Goal: Task Accomplishment & Management: Manage account settings

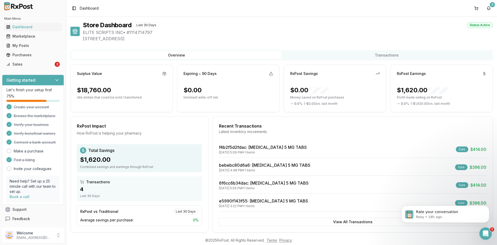
scroll to position [1, 0]
click at [6, 66] on div "Sales" at bounding box center [29, 64] width 47 height 5
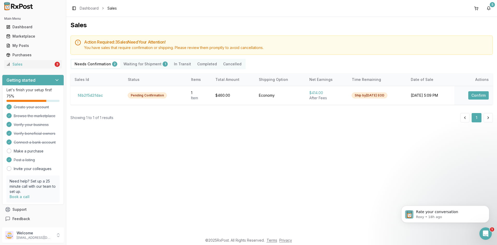
click at [104, 64] on Confirmation "Needs Confirmation 2" at bounding box center [95, 64] width 49 height 8
click at [136, 63] on Shipment "Waiting for Shipment 1" at bounding box center [145, 64] width 50 height 8
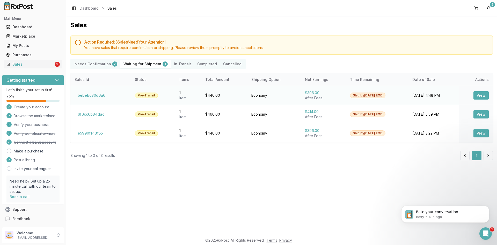
click at [482, 98] on button "View" at bounding box center [481, 95] width 15 height 8
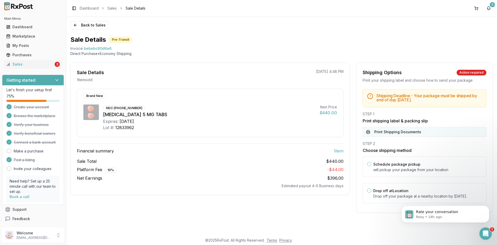
click at [405, 132] on button "Print Shipping Documents" at bounding box center [425, 132] width 124 height 10
click at [446, 211] on p "Rate your conversation" at bounding box center [449, 211] width 67 height 5
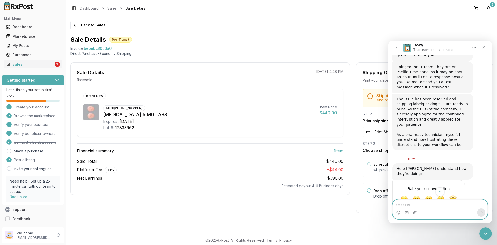
scroll to position [70, 0]
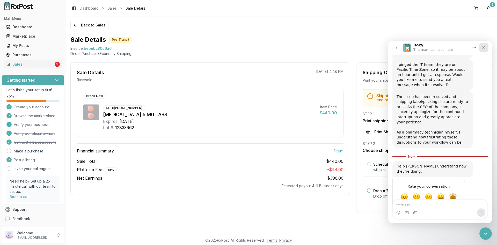
click at [484, 46] on icon "Close" at bounding box center [484, 47] width 4 height 4
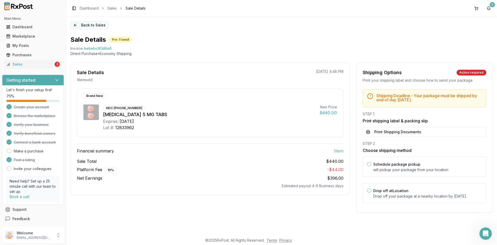
click at [89, 26] on button "Back to Sales" at bounding box center [89, 25] width 38 height 8
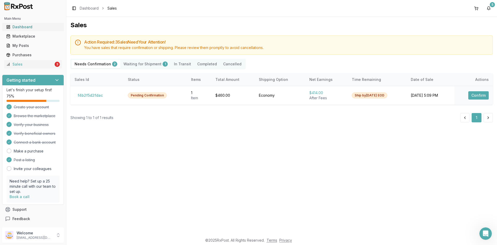
click at [18, 23] on link "Dashboard" at bounding box center [33, 26] width 58 height 9
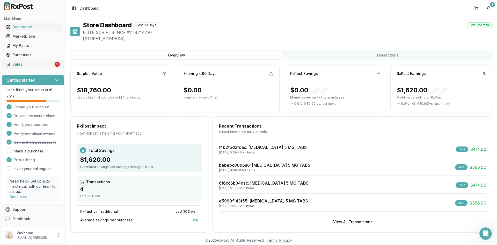
click at [24, 64] on div "Sales" at bounding box center [29, 64] width 47 height 5
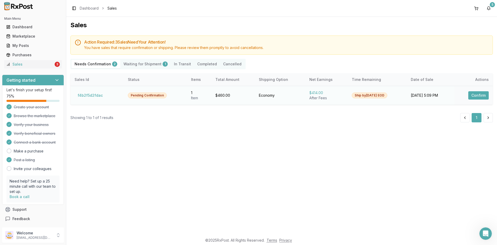
click at [479, 97] on button "Confirm" at bounding box center [478, 95] width 20 height 8
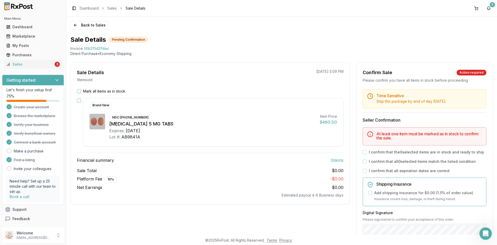
click at [78, 92] on button "Mark all items as in stock" at bounding box center [79, 91] width 4 height 4
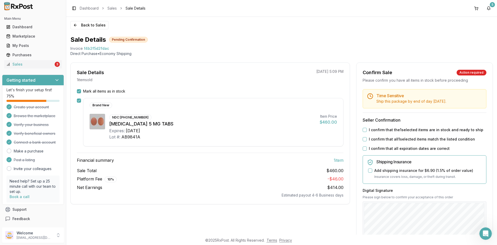
click at [382, 128] on label "I confirm that the 1 selected items are in stock and ready to ship" at bounding box center [426, 129] width 114 height 5
click at [367, 128] on button "I confirm that the 1 selected items are in stock and ready to ship" at bounding box center [365, 130] width 4 height 4
click at [382, 139] on label "I confirm that all 1 selected items match the listed condition" at bounding box center [422, 138] width 106 height 5
click at [367, 139] on button "I confirm that all 1 selected items match the listed condition" at bounding box center [365, 139] width 4 height 4
click at [383, 148] on label "I confirm that all expiration dates are correct" at bounding box center [409, 148] width 81 height 5
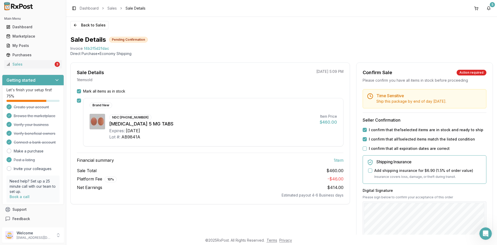
click at [367, 148] on button "I confirm that all expiration dates are correct" at bounding box center [365, 148] width 4 height 4
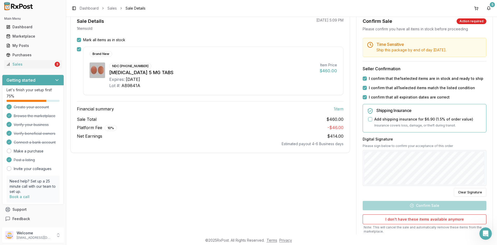
scroll to position [52, 0]
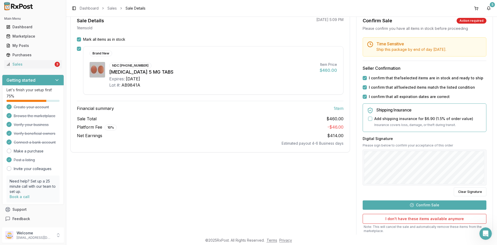
click at [472, 201] on button "Confirm Sale" at bounding box center [425, 204] width 124 height 9
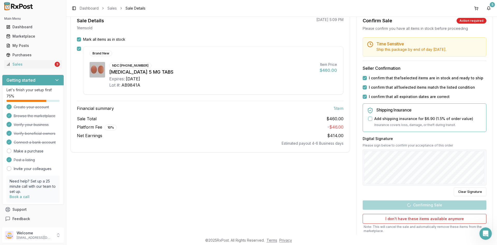
scroll to position [0, 0]
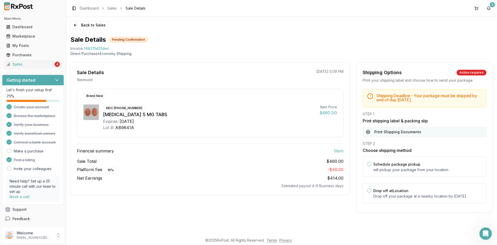
click at [377, 133] on button "Print Shipping Documents" at bounding box center [425, 132] width 124 height 10
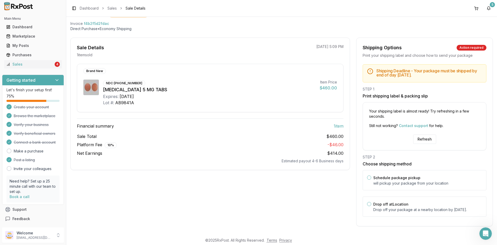
scroll to position [30, 0]
click at [483, 234] on icon "Open Intercom Messenger" at bounding box center [485, 232] width 9 height 9
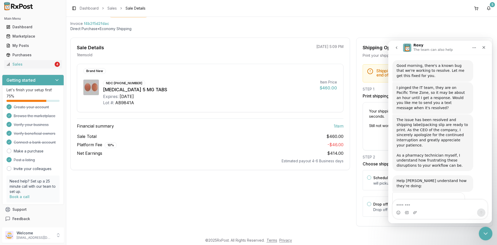
scroll to position [62, 0]
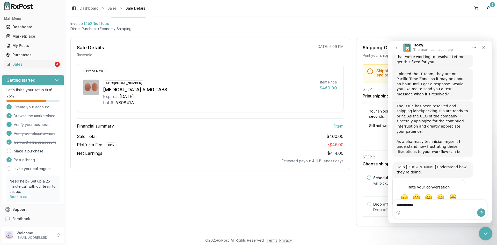
type textarea "**********"
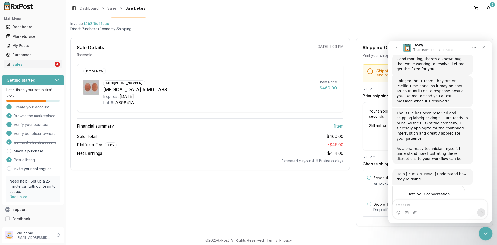
scroll to position [91, 0]
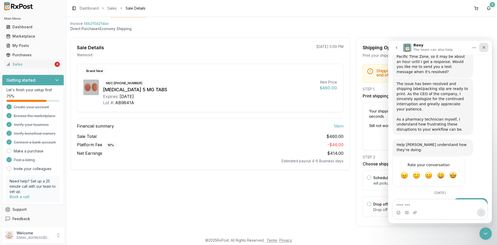
click at [483, 46] on icon "Close" at bounding box center [484, 47] width 3 height 3
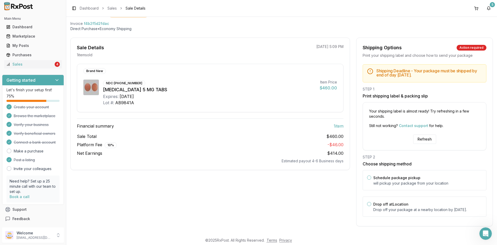
click at [313, 26] on p "Direct Purchase • Economy Shipping" at bounding box center [281, 28] width 423 height 5
click at [481, 236] on div "Open Intercom Messenger" at bounding box center [484, 232] width 17 height 17
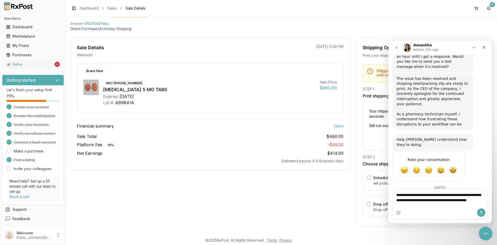
scroll to position [101, 0]
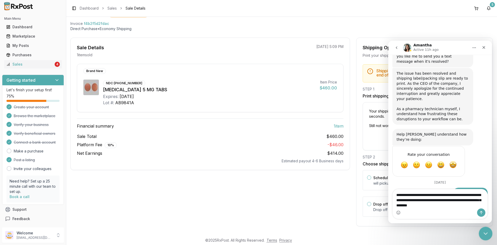
type textarea "**********"
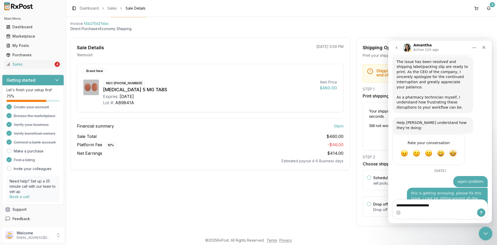
type textarea "**********"
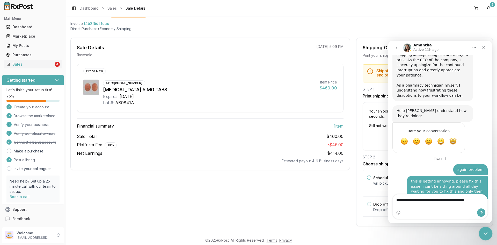
type textarea "**********"
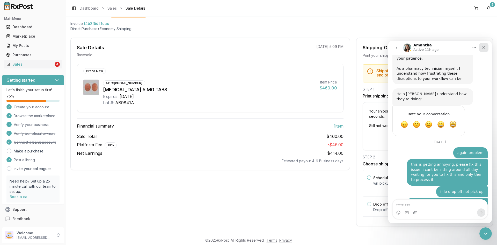
click at [486, 51] on div "Close" at bounding box center [483, 47] width 9 height 9
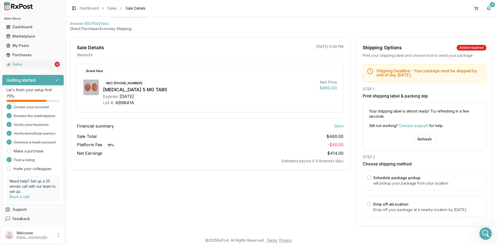
click at [360, 38] on div "Shipping Options Action required Print your shipping label and choose how to se…" at bounding box center [424, 132] width 137 height 189
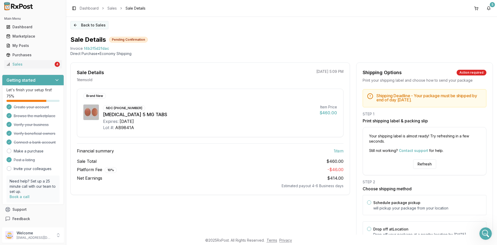
click at [83, 26] on button "Back to Sales" at bounding box center [89, 25] width 38 height 8
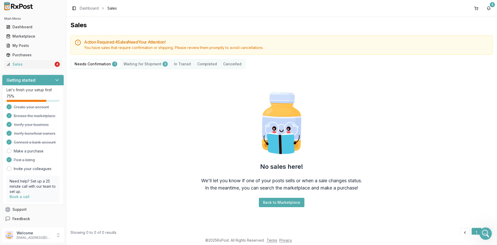
click at [149, 66] on Shipment "Waiting for Shipment 3" at bounding box center [145, 64] width 50 height 8
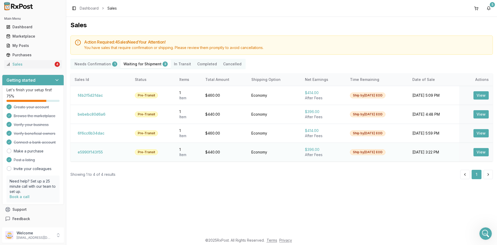
click at [479, 152] on button "View" at bounding box center [481, 152] width 15 height 8
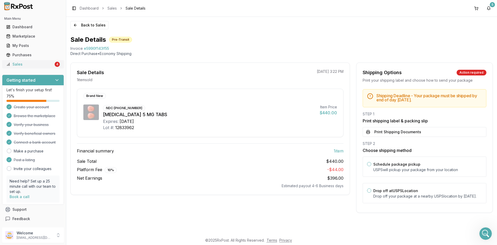
click at [25, 64] on div "Sales" at bounding box center [29, 64] width 47 height 5
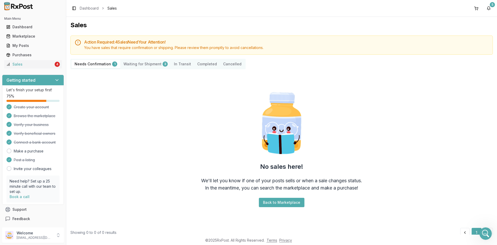
click at [148, 70] on div "Action Required: 4 Sale s Need Your Attention! You have sales that require conf…" at bounding box center [281, 135] width 423 height 201
click at [149, 60] on Shipment "Waiting for Shipment 3" at bounding box center [145, 64] width 50 height 8
click at [146, 64] on Shipment "Waiting for Shipment 3" at bounding box center [145, 64] width 50 height 8
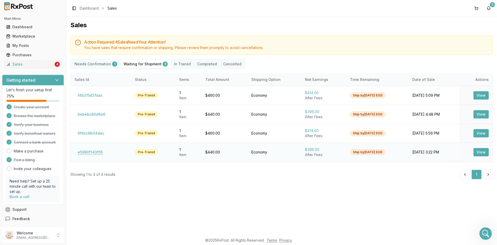
click at [87, 152] on button "e5990f143f55" at bounding box center [90, 152] width 31 height 8
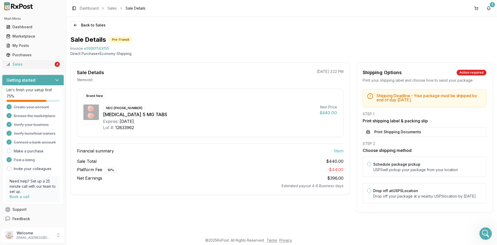
click at [20, 60] on link "Sales 4" at bounding box center [33, 64] width 58 height 9
